Goal: Information Seeking & Learning: Find specific fact

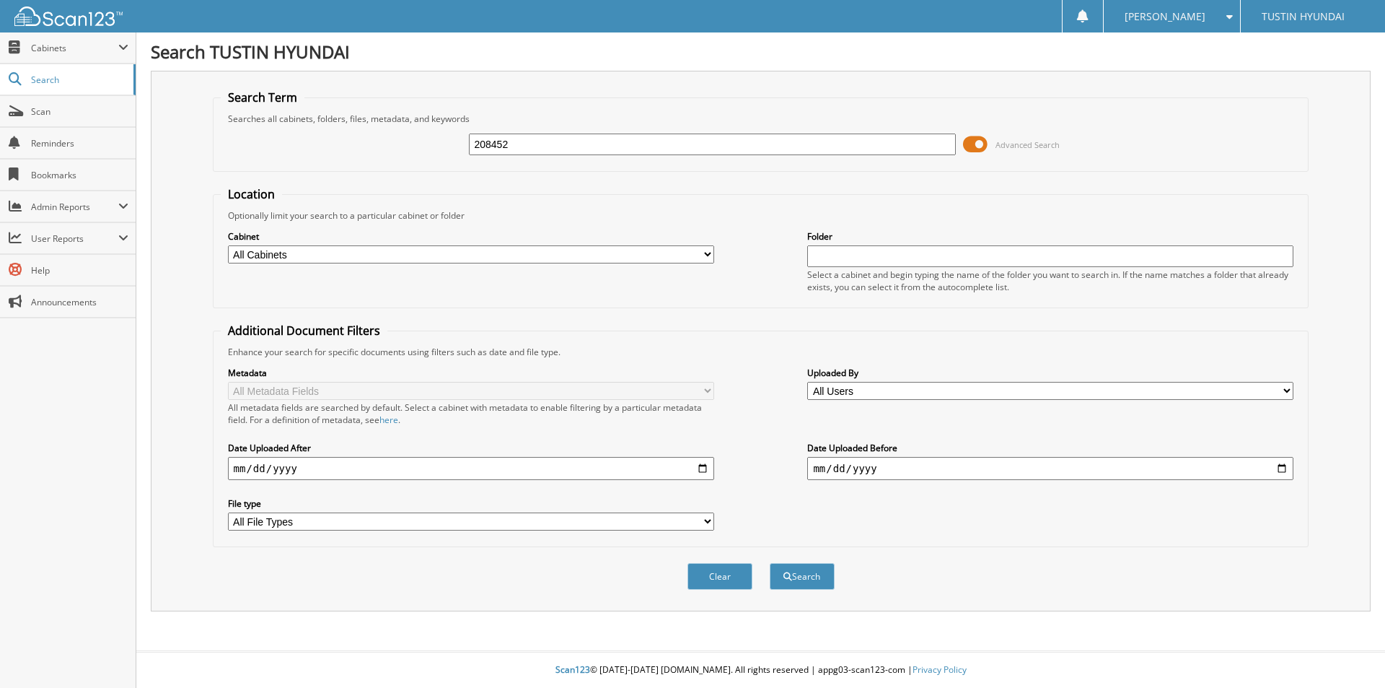
type input "208452"
click at [770, 563] on button "Search" at bounding box center [802, 576] width 65 height 27
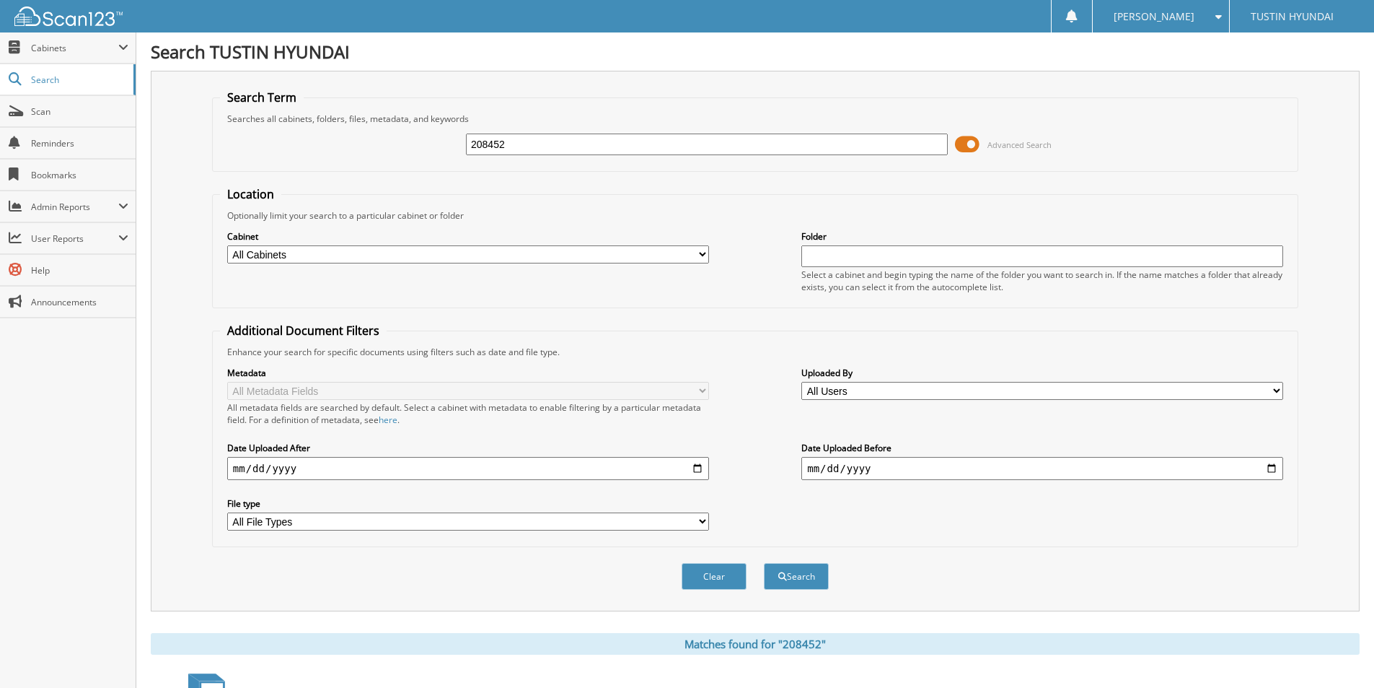
scroll to position [275, 0]
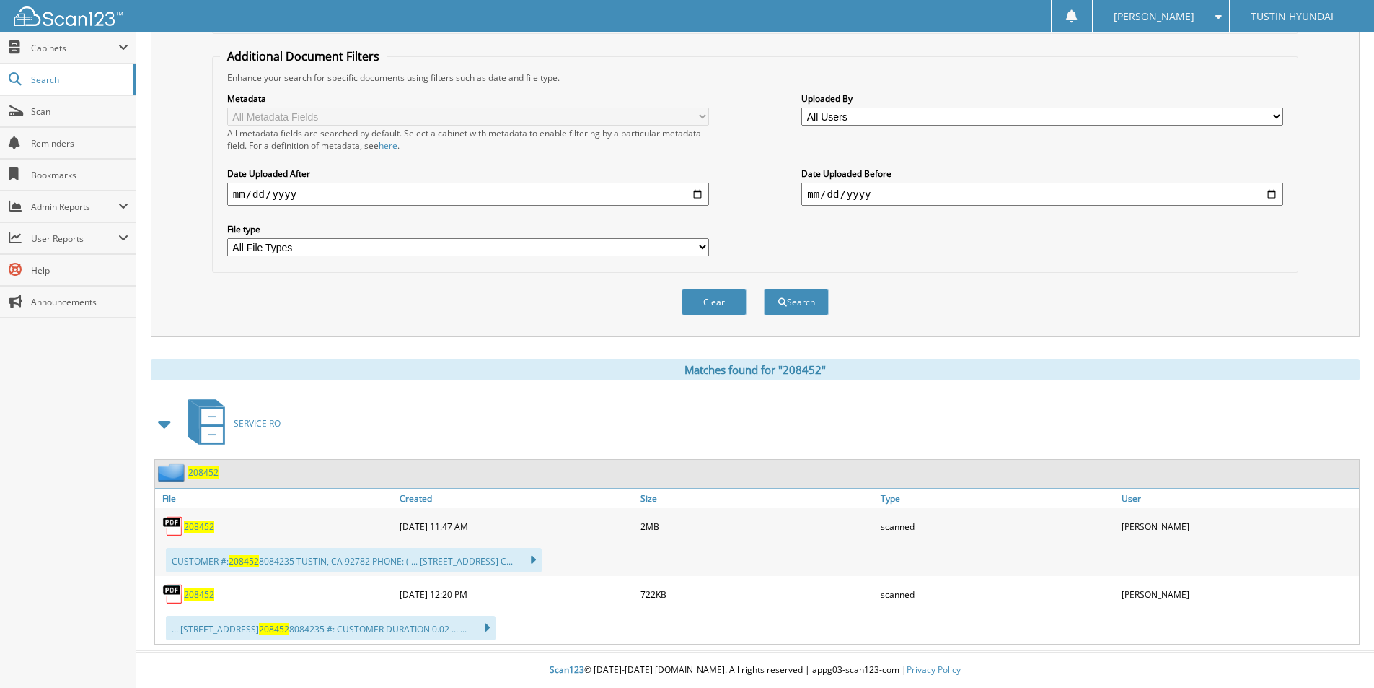
click at [188, 527] on span "208452" at bounding box center [199, 526] width 30 height 12
